Goal: Find specific page/section: Find specific page/section

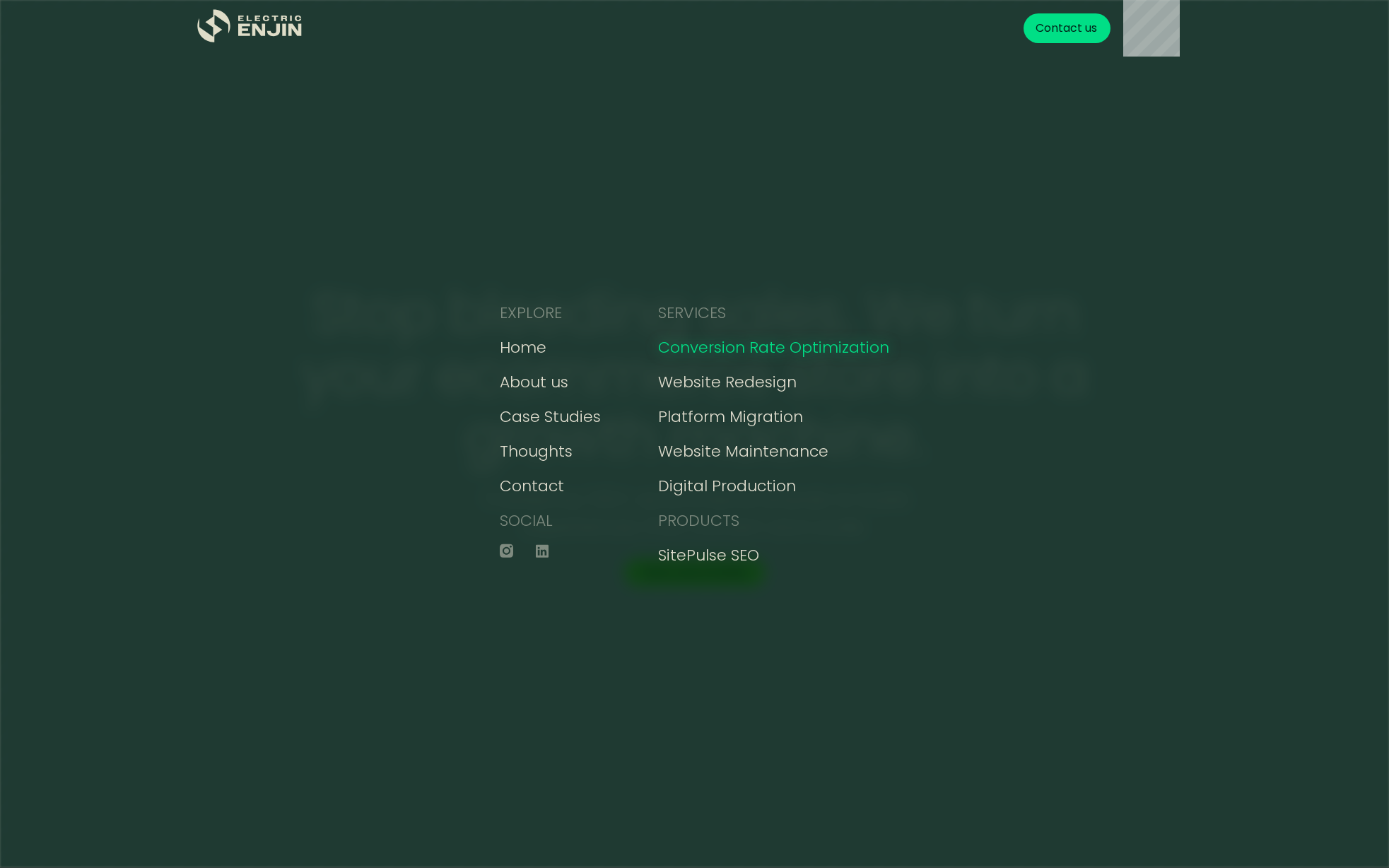
click at [747, 343] on div "Conversion Rate Optimization" at bounding box center [774, 347] width 231 height 23
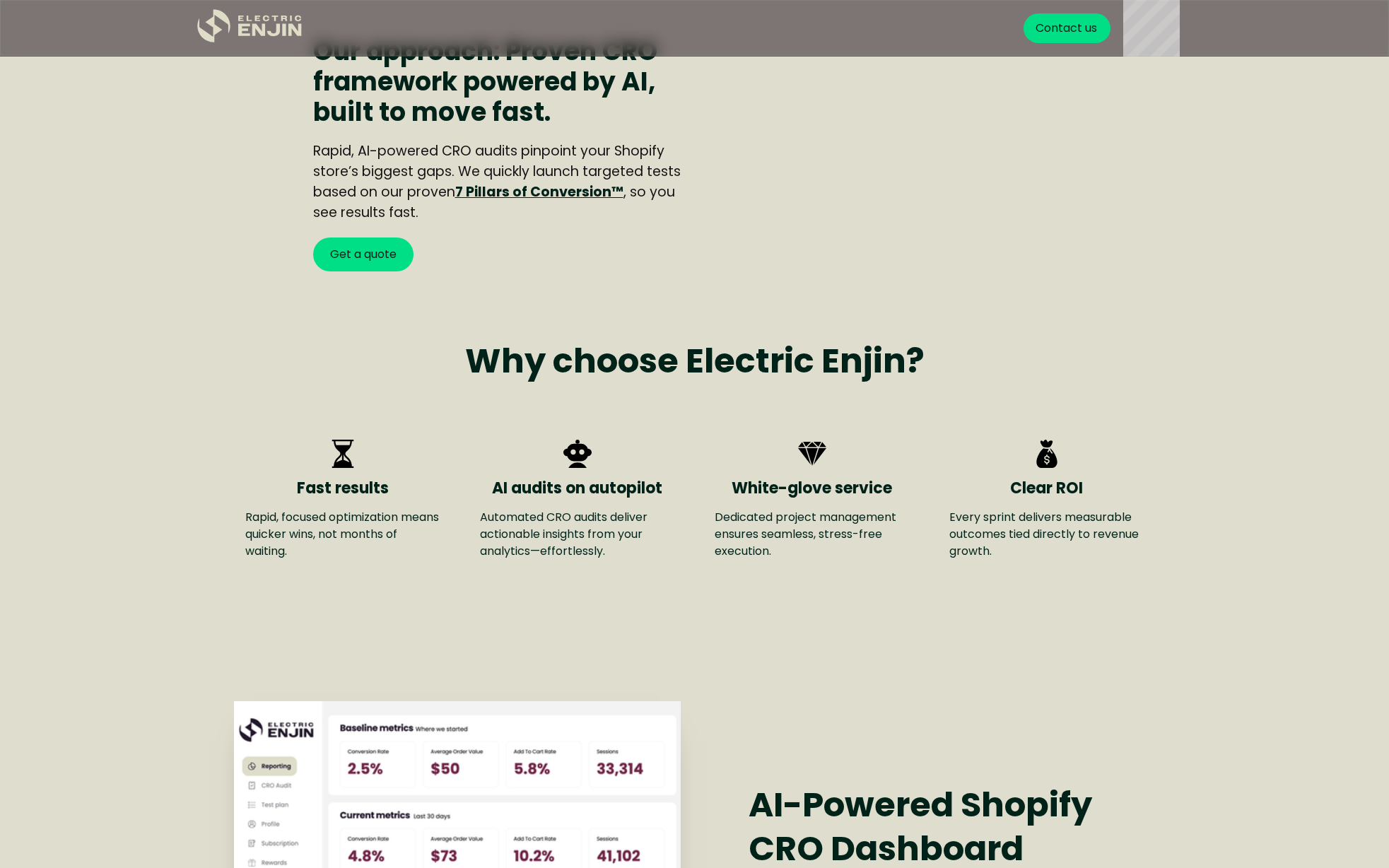
scroll to position [1870, 0]
